Goal: Check status

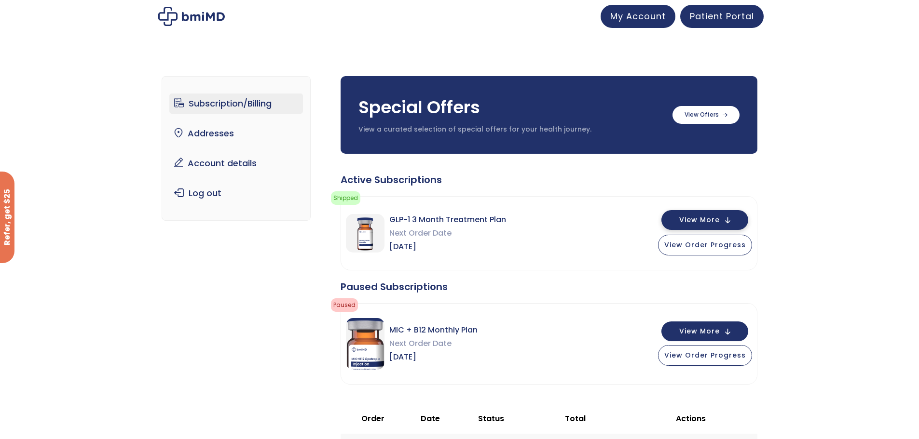
click at [705, 225] on button "View More" at bounding box center [704, 220] width 87 height 20
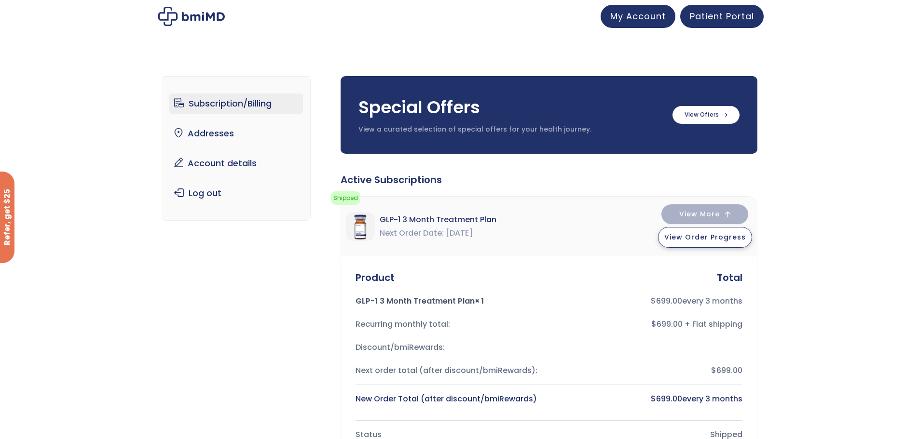
click at [711, 238] on span "View Order Progress" at bounding box center [705, 237] width 82 height 10
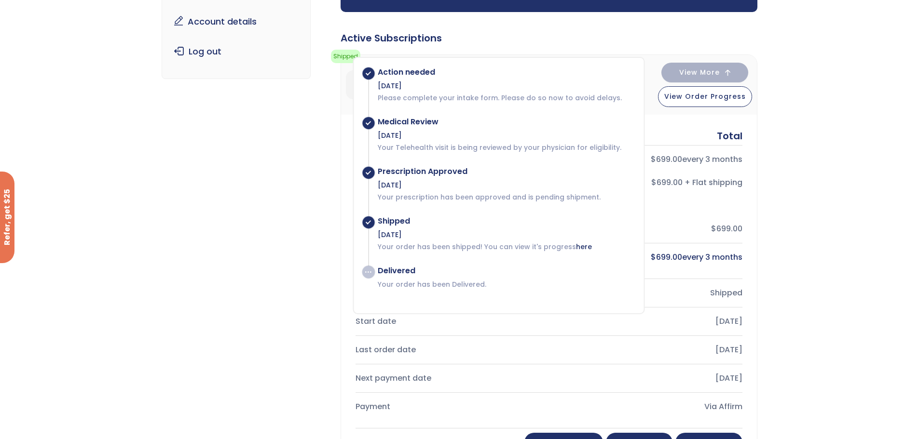
scroll to position [145, 0]
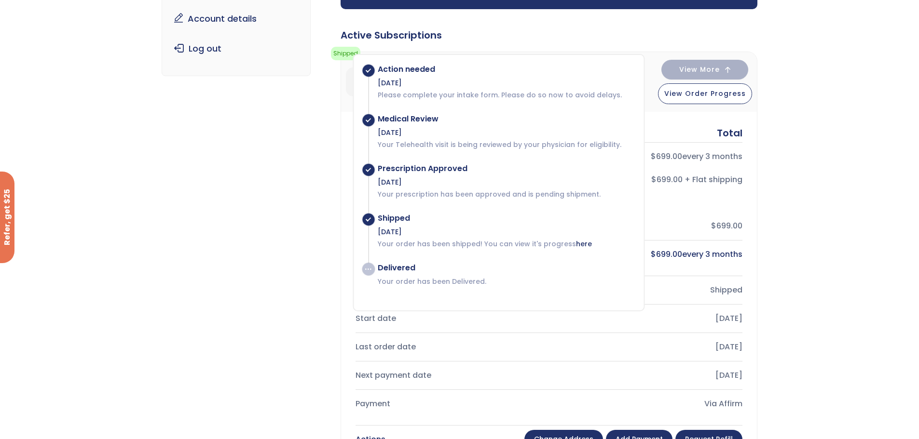
click at [371, 272] on span at bounding box center [368, 269] width 12 height 12
click at [580, 242] on link "here" at bounding box center [584, 244] width 16 height 10
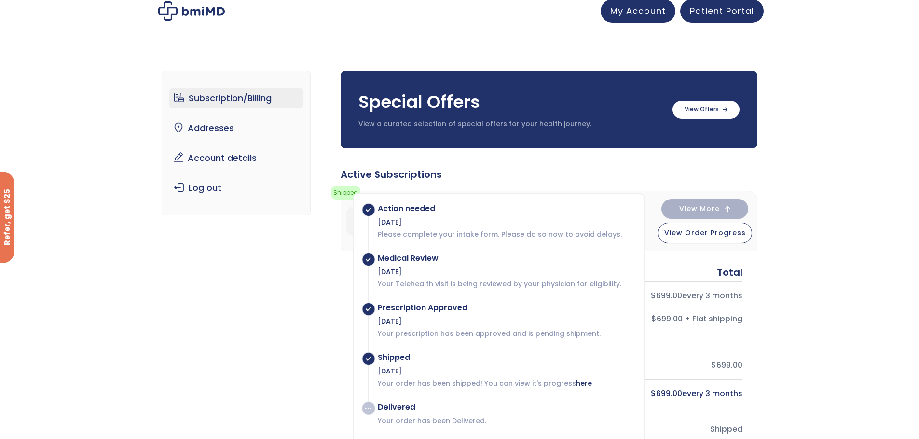
scroll to position [0, 0]
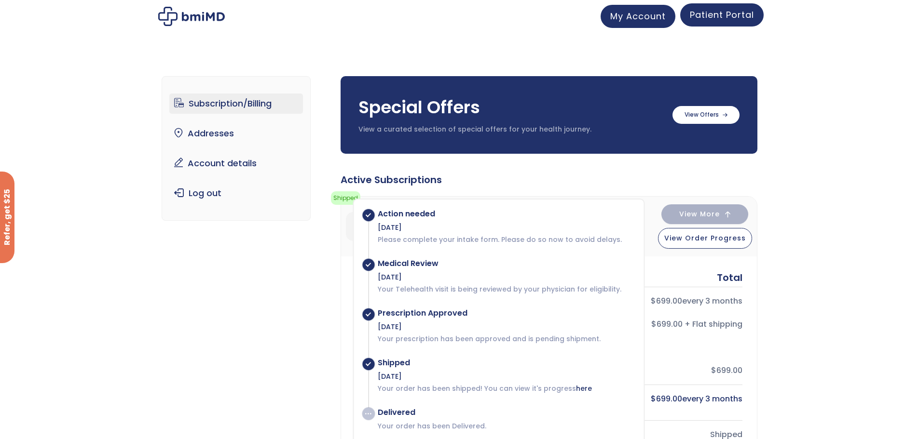
click at [715, 17] on span "Patient Portal" at bounding box center [722, 15] width 64 height 12
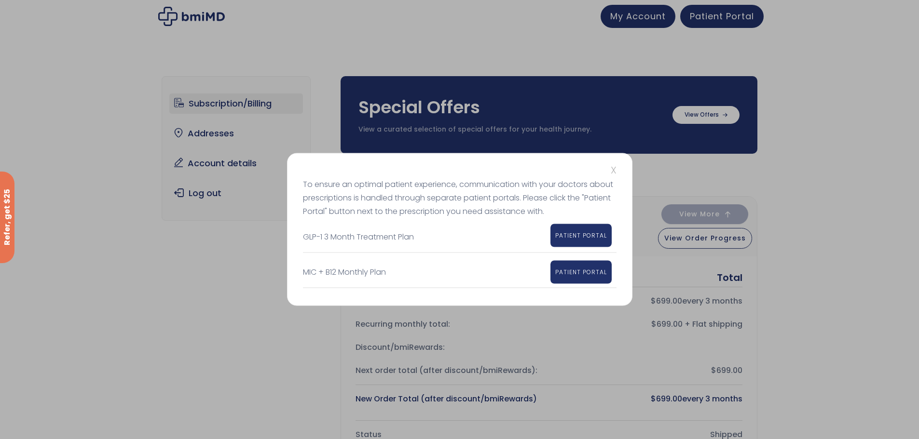
click at [576, 238] on span "PATIENT PORTAL" at bounding box center [581, 235] width 52 height 8
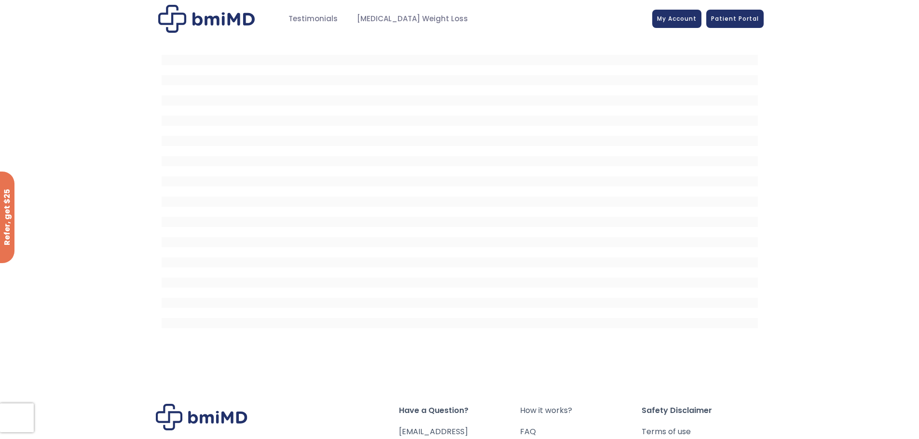
click at [796, 257] on div at bounding box center [459, 197] width 919 height 318
